Goal: Information Seeking & Learning: Check status

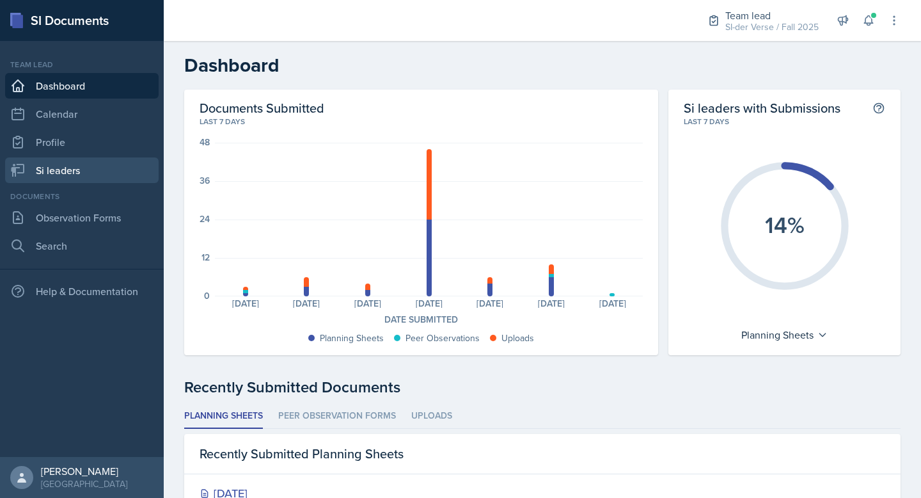
click at [103, 182] on link "Si leaders" at bounding box center [82, 170] width 154 height 26
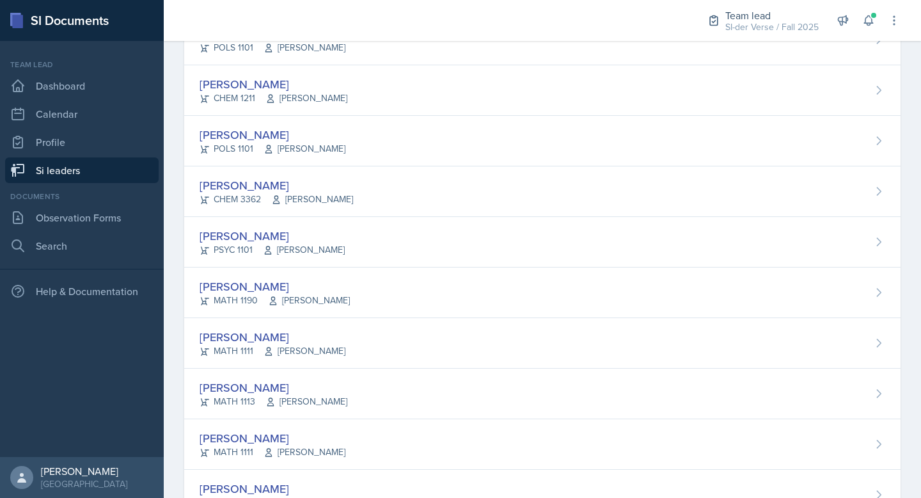
scroll to position [590, 0]
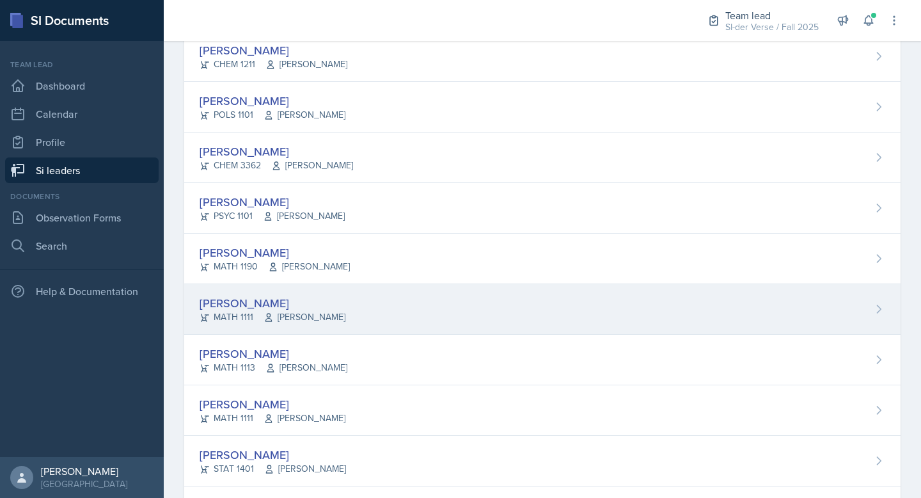
click at [293, 289] on div "[PERSON_NAME] MATH 1111 [PERSON_NAME]" at bounding box center [542, 309] width 716 height 51
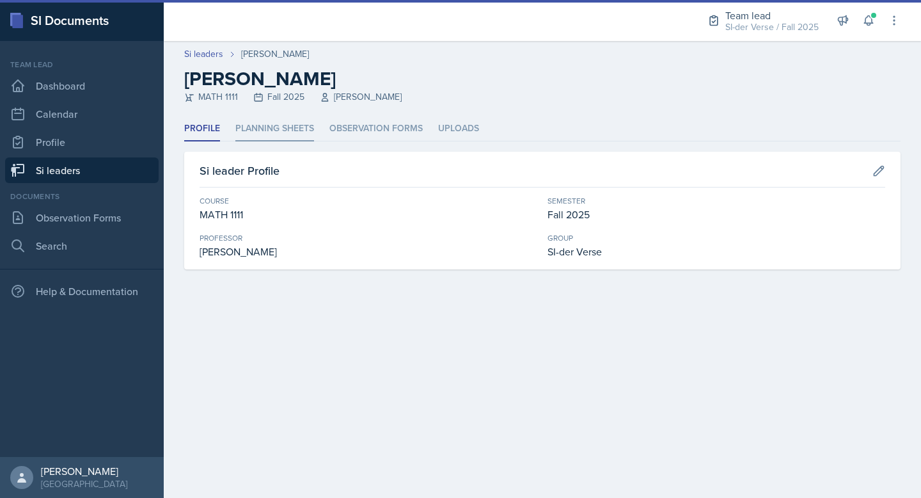
click at [264, 140] on li "Planning Sheets" at bounding box center [274, 128] width 79 height 25
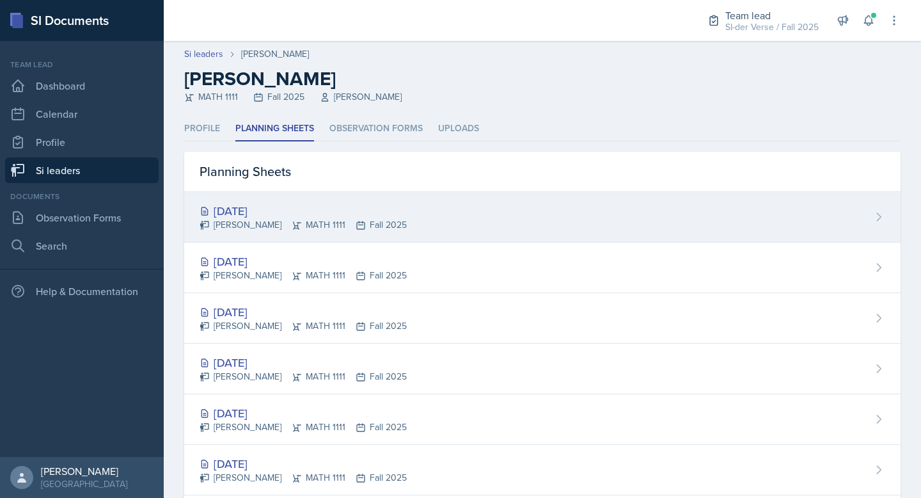
click at [279, 203] on div "[DATE]" at bounding box center [303, 210] width 207 height 17
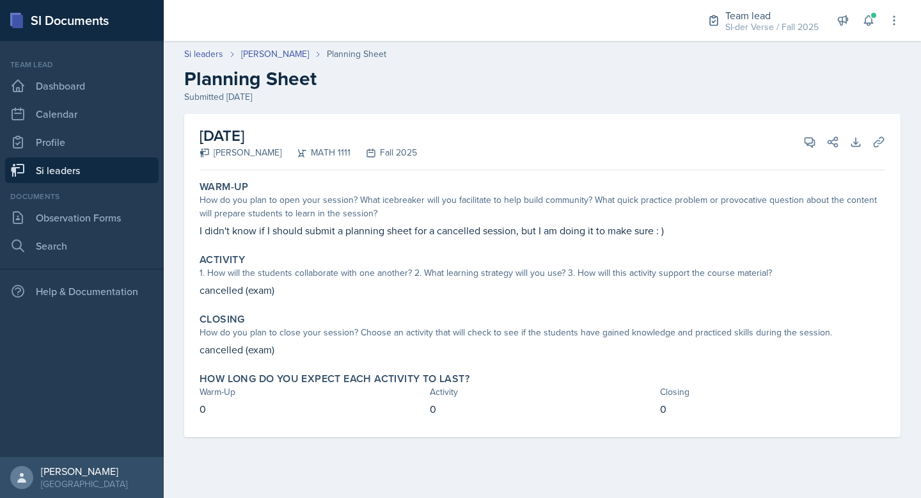
click at [101, 174] on link "Si leaders" at bounding box center [82, 170] width 154 height 26
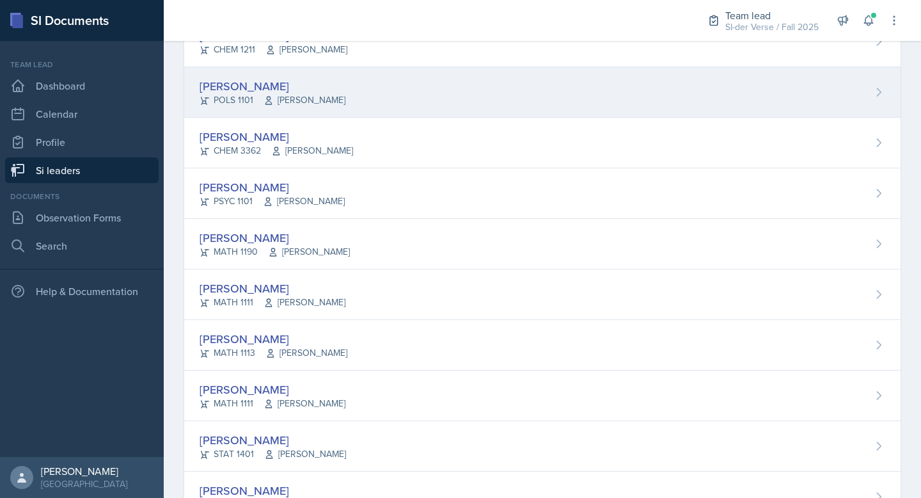
scroll to position [619, 0]
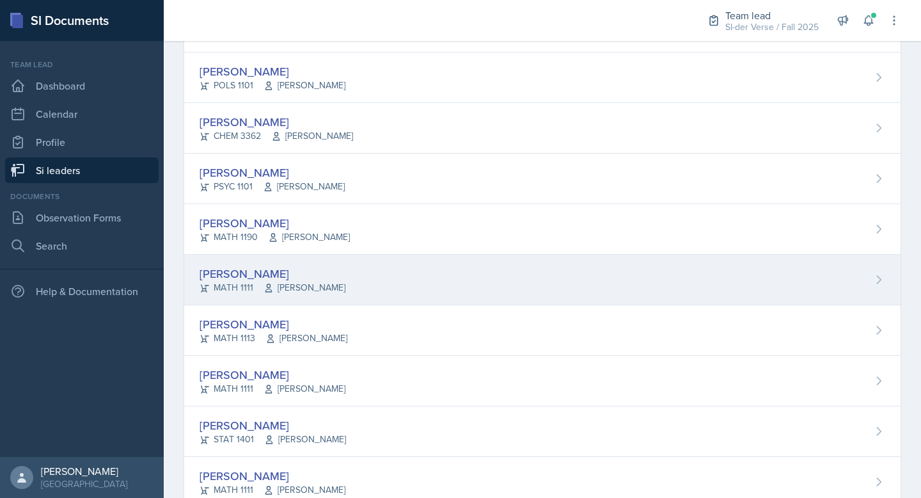
click at [268, 260] on div "[PERSON_NAME] MATH 1111 [PERSON_NAME]" at bounding box center [542, 280] width 716 height 51
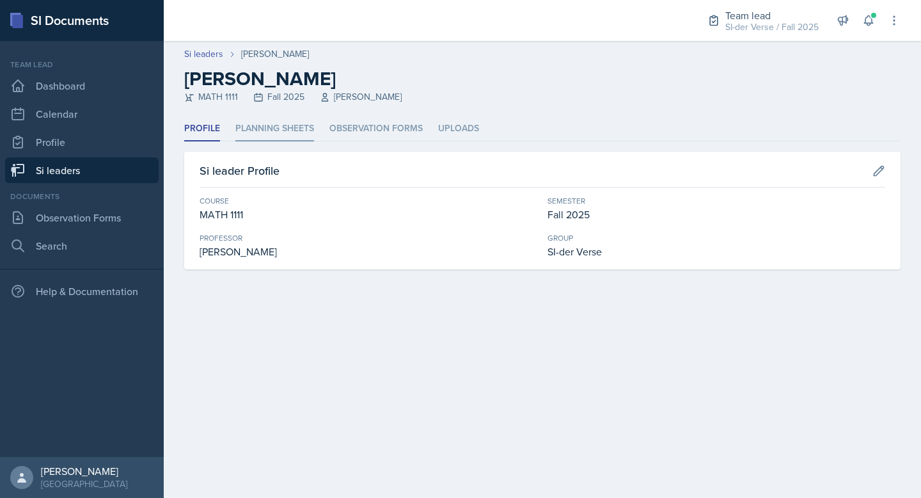
click at [280, 124] on li "Planning Sheets" at bounding box center [274, 128] width 79 height 25
